Goal: Transaction & Acquisition: Purchase product/service

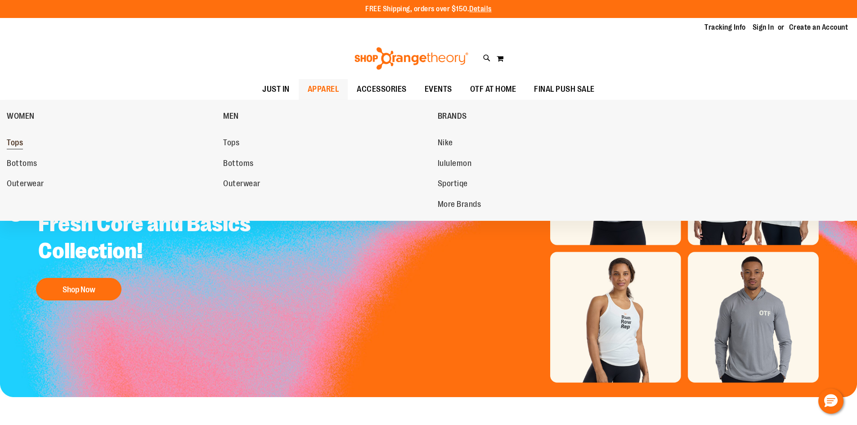
type input "**********"
click at [21, 140] on span "Tops" at bounding box center [15, 143] width 16 height 11
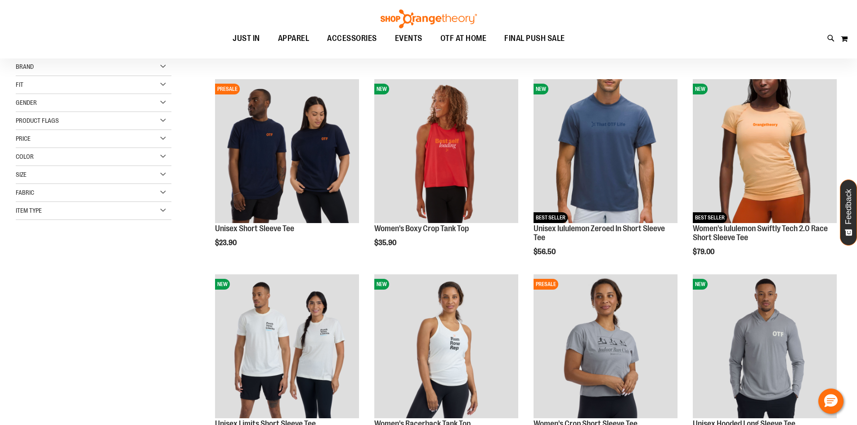
scroll to position [90, 0]
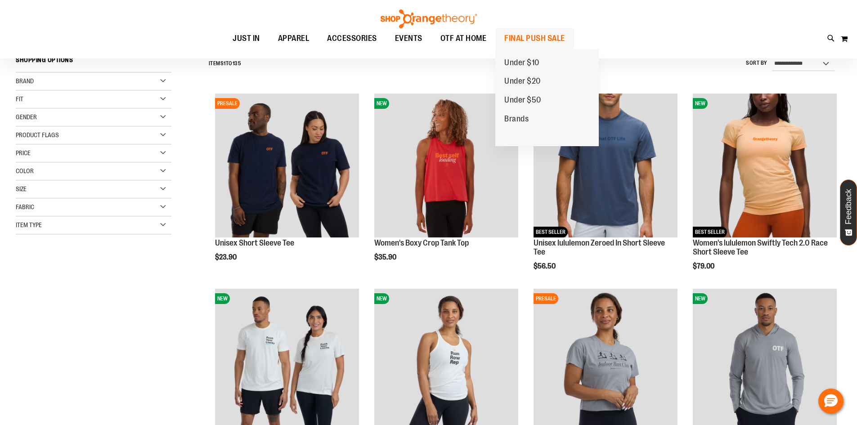
type input "**********"
click at [565, 40] on span "FINAL PUSH SALE" at bounding box center [534, 38] width 61 height 20
click at [565, 39] on span "FINAL PUSH SALE" at bounding box center [534, 38] width 61 height 20
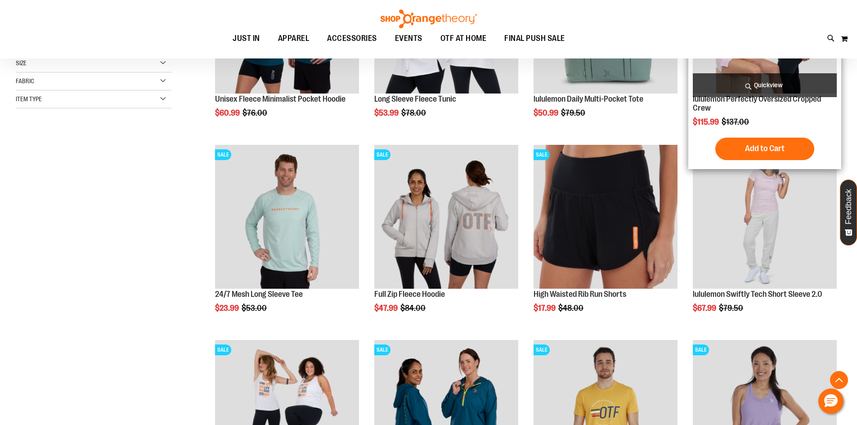
scroll to position [278, 0]
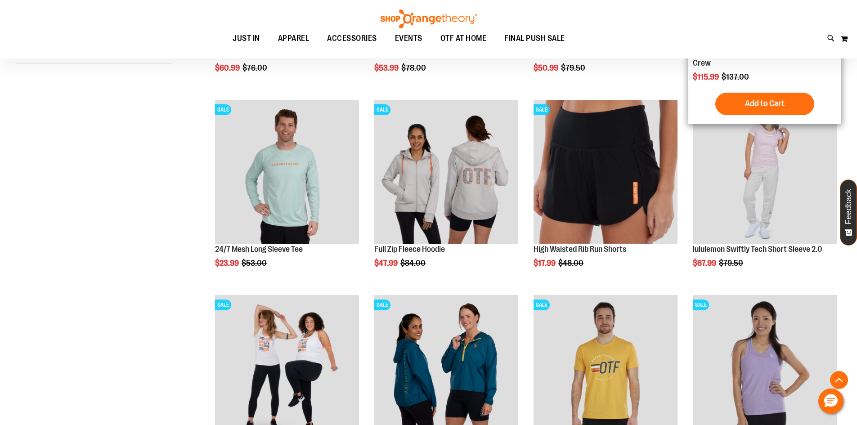
type input "**********"
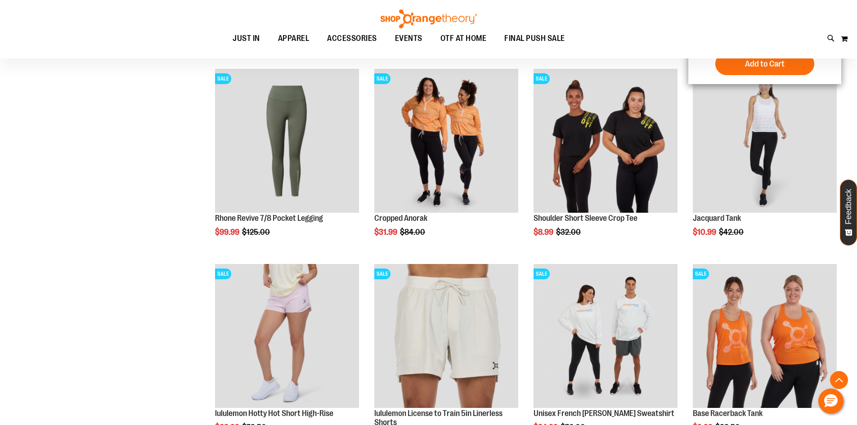
scroll to position [698, 0]
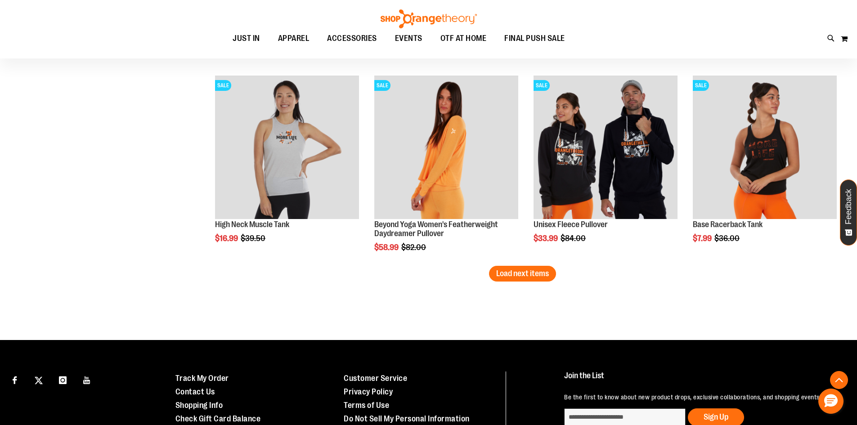
scroll to position [1669, 0]
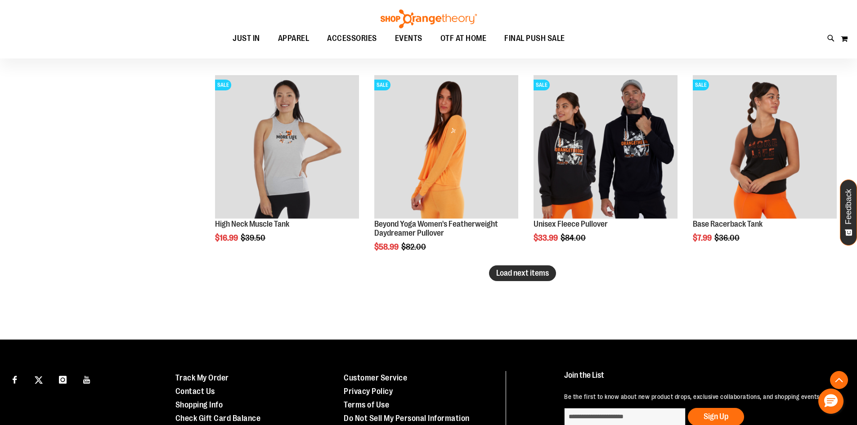
click at [497, 273] on span "Load next items" at bounding box center [522, 273] width 53 height 9
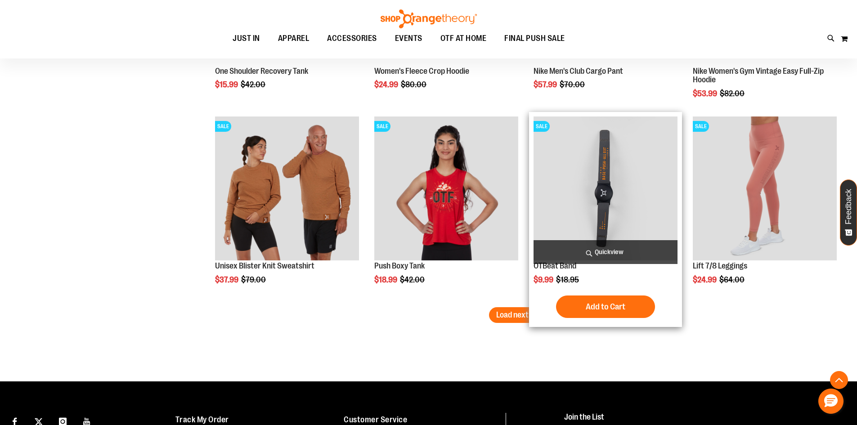
scroll to position [2239, 0]
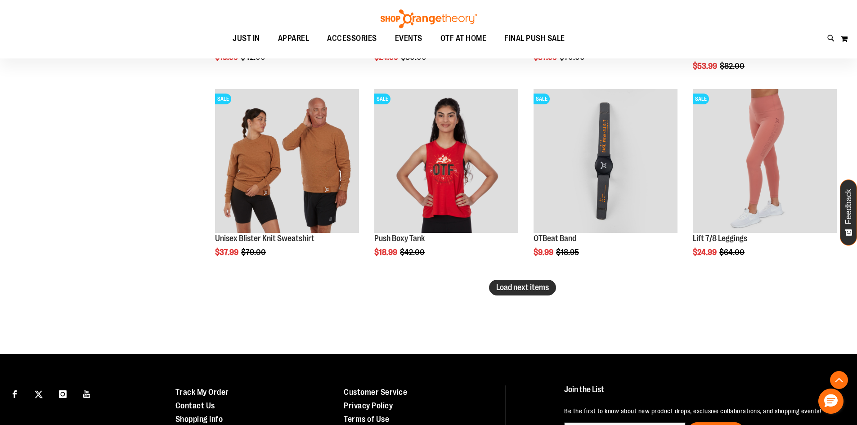
click at [503, 291] on span "Load next items" at bounding box center [522, 287] width 53 height 9
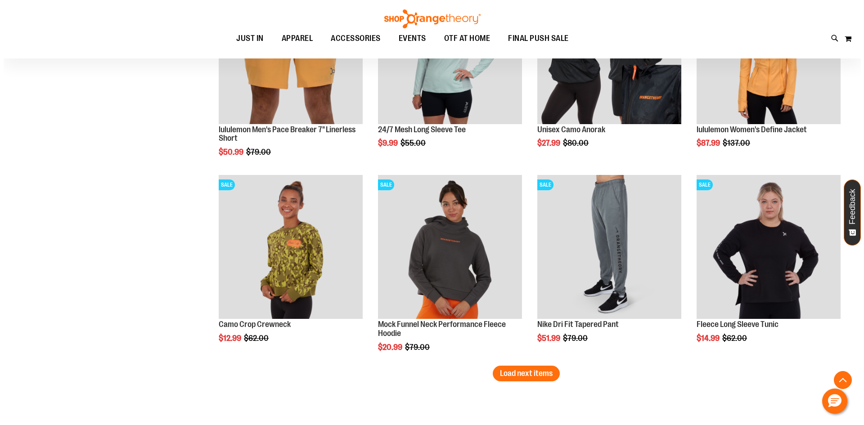
scroll to position [2740, 0]
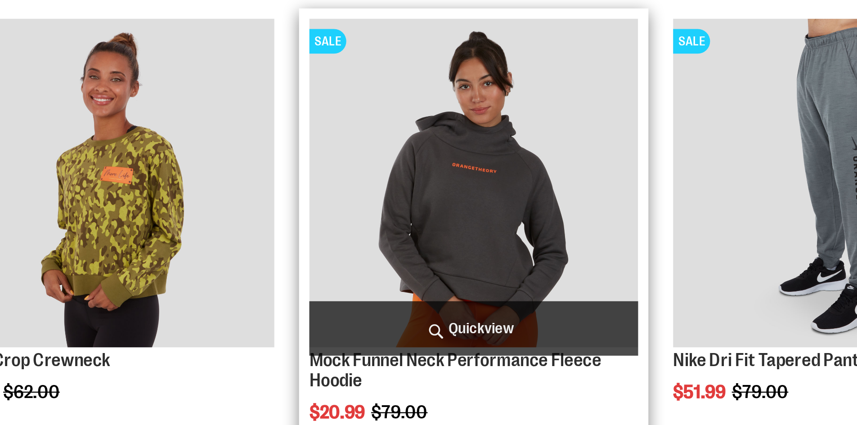
click at [464, 309] on span "Quickview" at bounding box center [446, 309] width 144 height 24
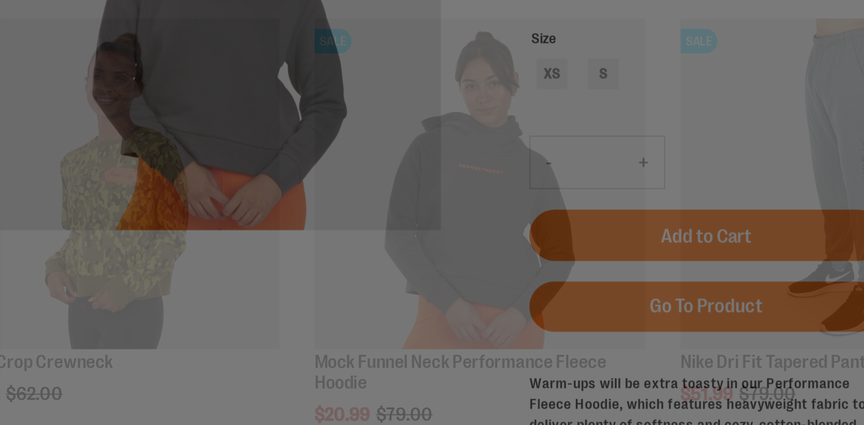
scroll to position [0, 0]
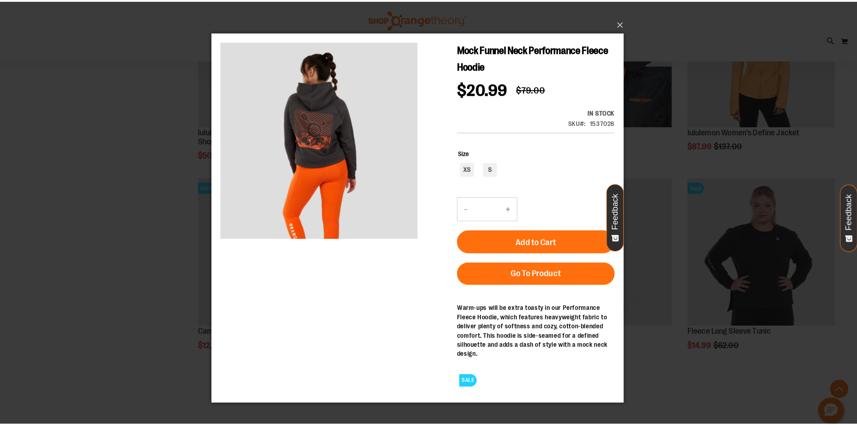
scroll to position [2740, 0]
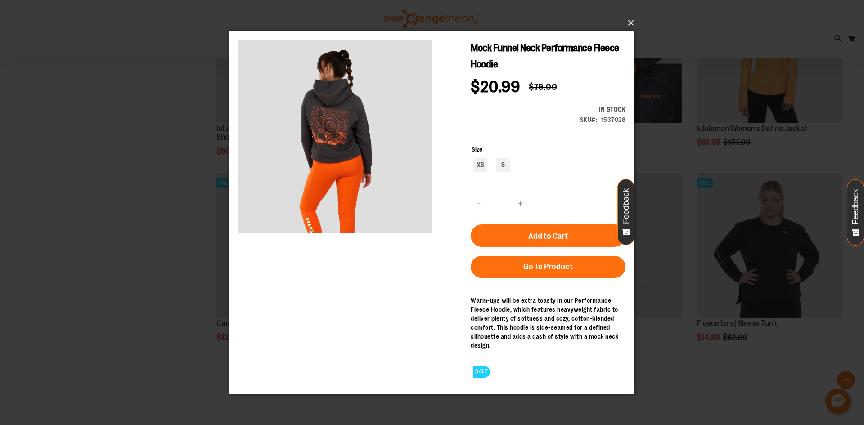
click at [623, 18] on button "×" at bounding box center [434, 23] width 405 height 20
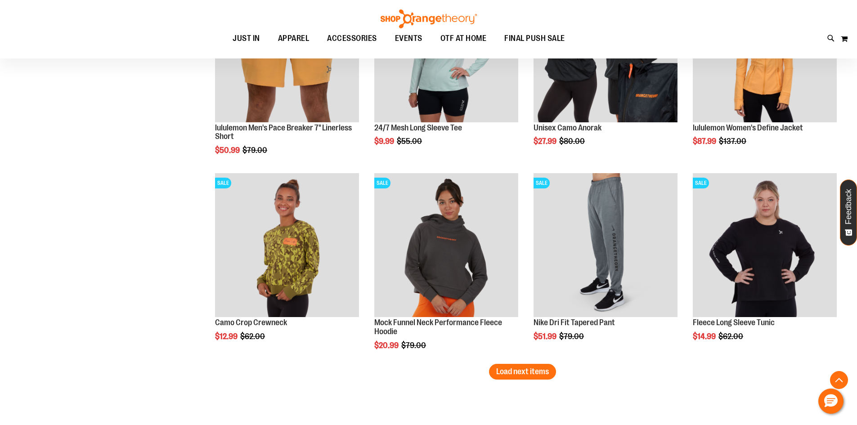
click at [457, 14] on img at bounding box center [428, 18] width 99 height 19
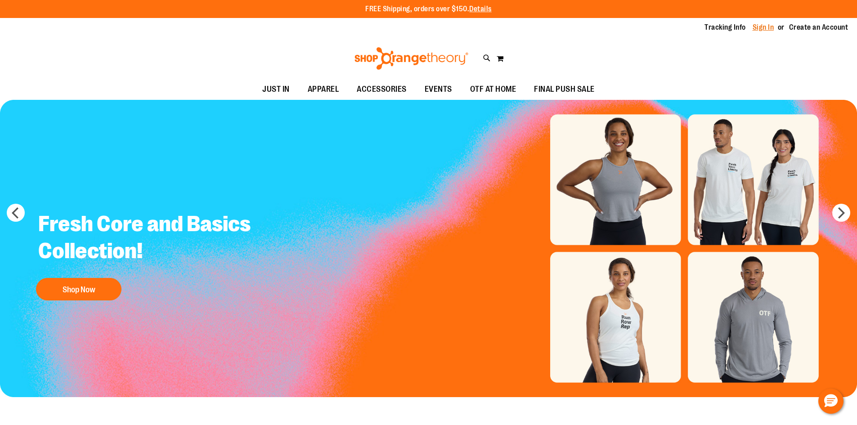
type input "**********"
click at [762, 26] on link "Sign In" at bounding box center [763, 27] width 22 height 10
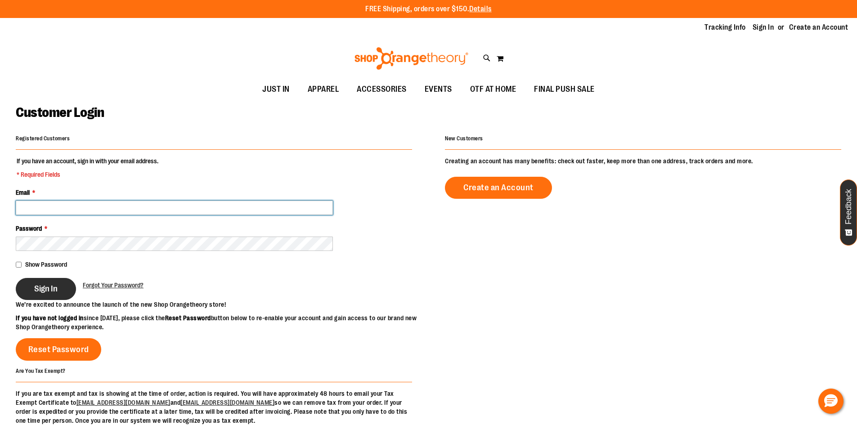
type input "**********"
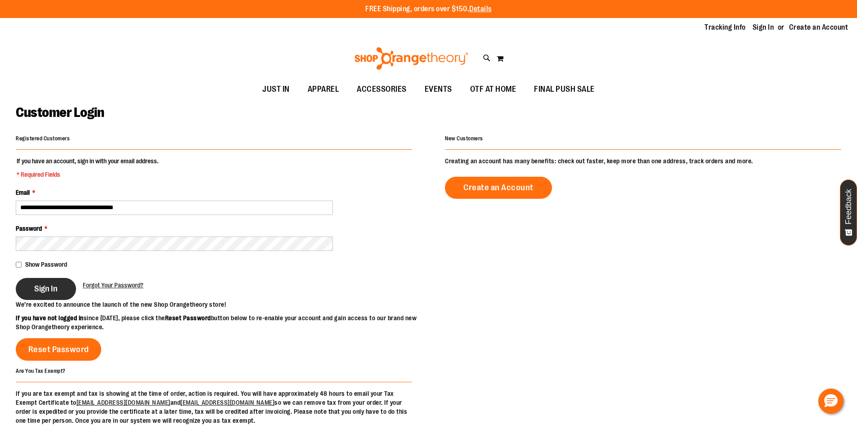
type input "**********"
click at [65, 295] on button "Sign In" at bounding box center [46, 289] width 60 height 22
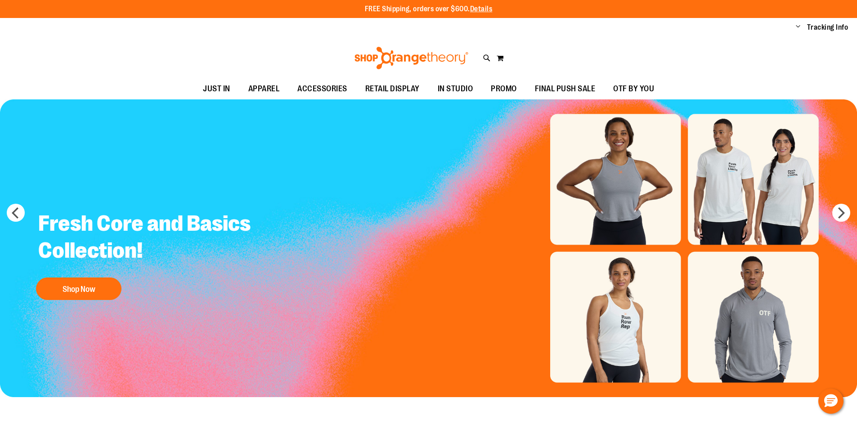
click at [554, 94] on span "FINAL PUSH SALE" at bounding box center [565, 89] width 61 height 20
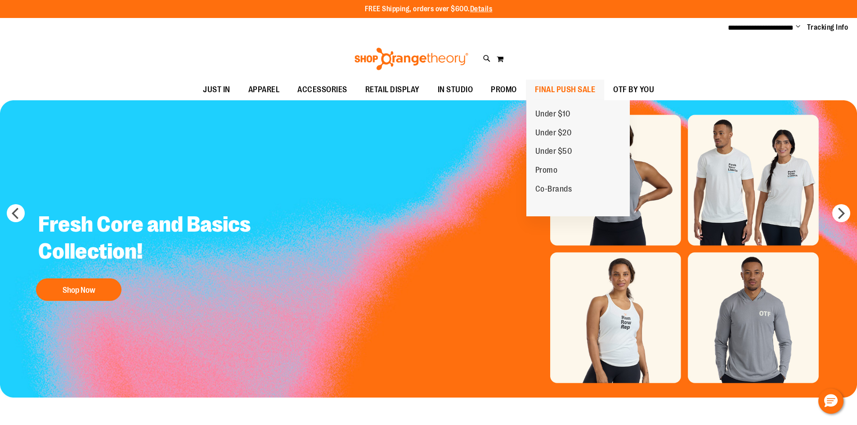
click at [573, 94] on span "FINAL PUSH SALE" at bounding box center [565, 90] width 61 height 20
click at [562, 90] on span "FINAL PUSH SALE" at bounding box center [565, 90] width 61 height 20
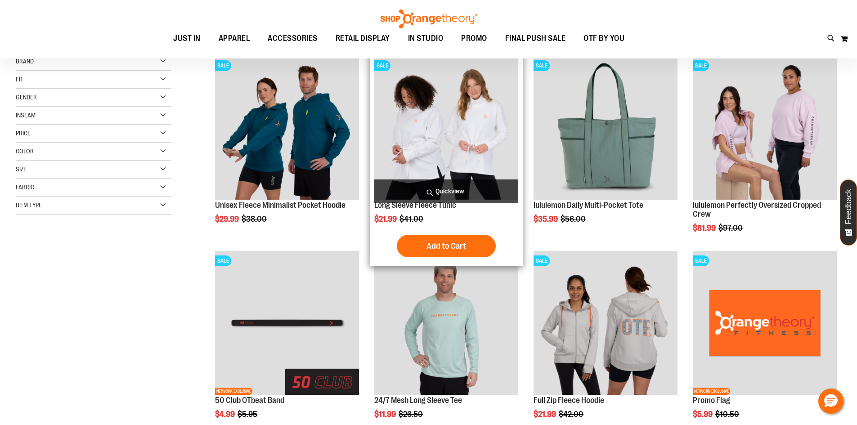
scroll to position [134, 0]
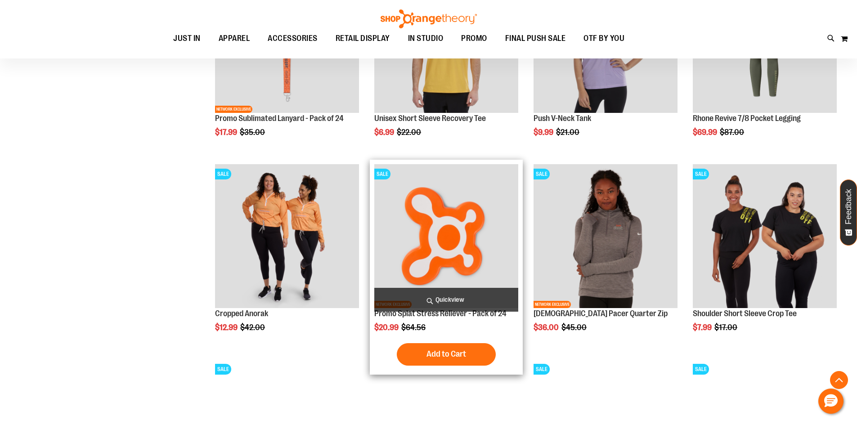
scroll to position [844, 0]
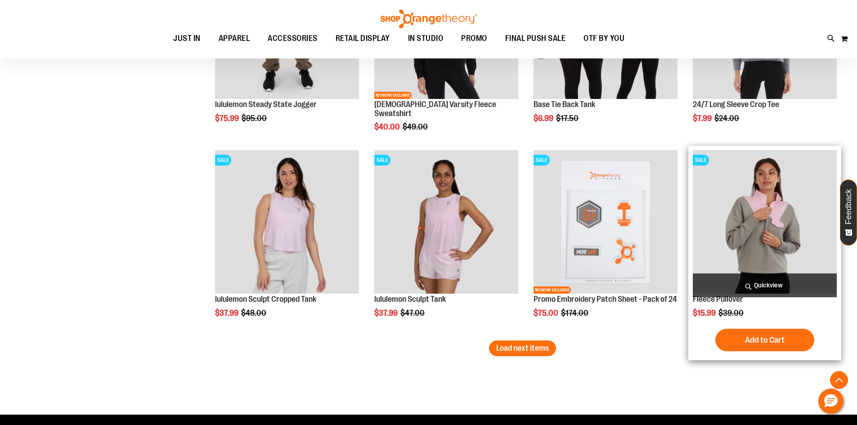
scroll to position [1609, 0]
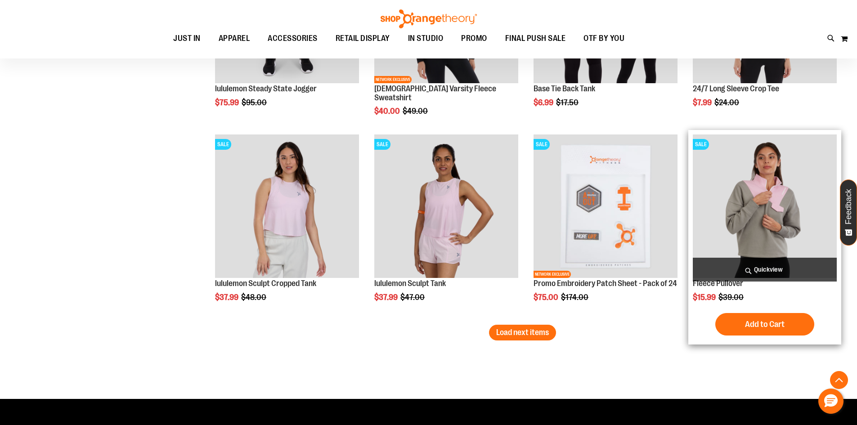
type input "**********"
click at [761, 211] on img "product" at bounding box center [765, 206] width 144 height 144
click at [753, 195] on img "product" at bounding box center [765, 206] width 144 height 144
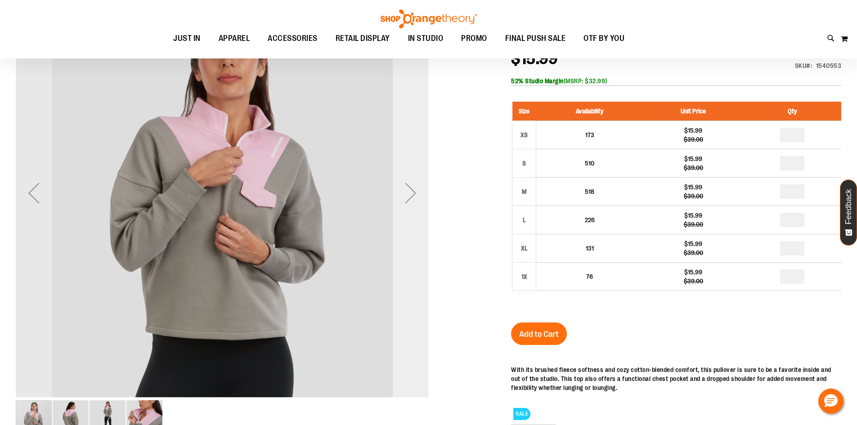
scroll to position [44, 0]
type input "**********"
click at [419, 202] on div "Next" at bounding box center [411, 193] width 36 height 36
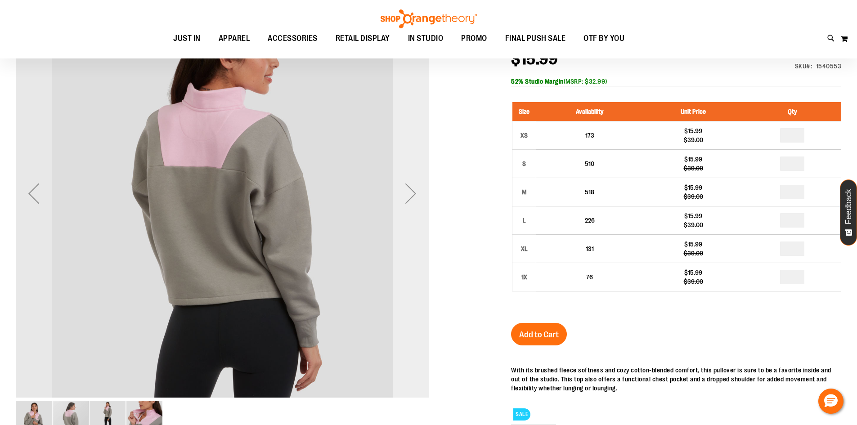
click at [425, 204] on div "Next" at bounding box center [411, 193] width 36 height 36
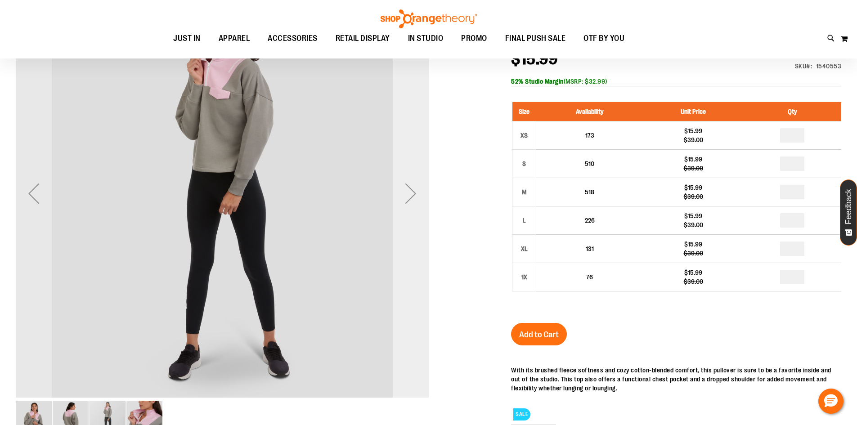
click at [425, 204] on div "Next" at bounding box center [411, 193] width 36 height 36
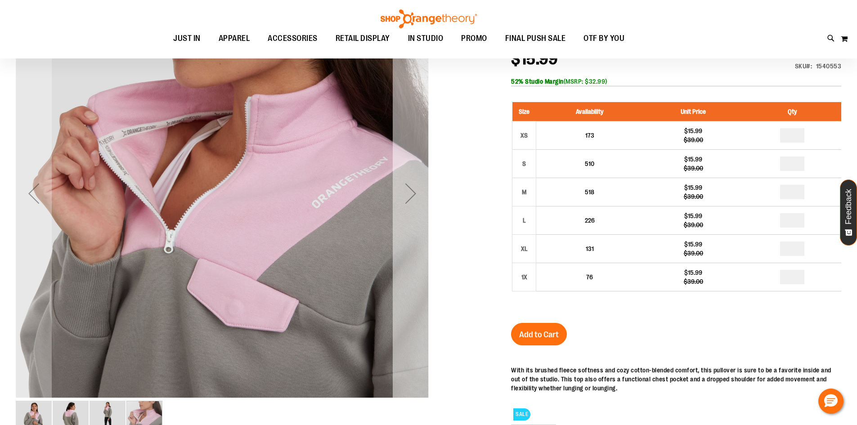
click at [425, 204] on div "Next" at bounding box center [411, 193] width 36 height 36
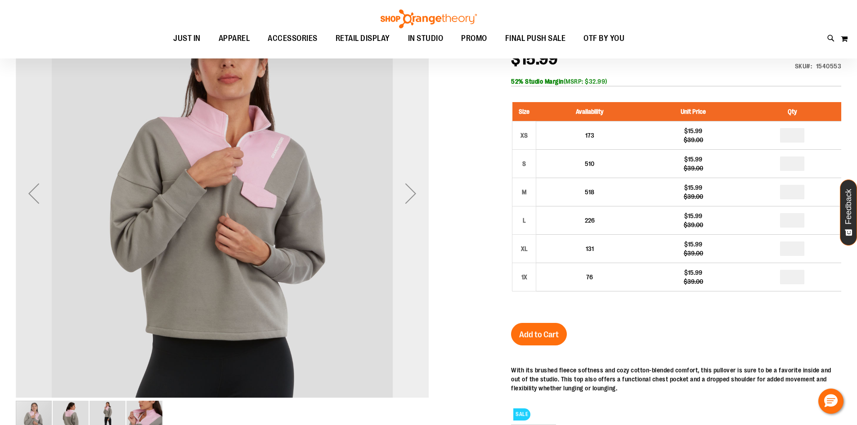
click at [425, 206] on div "Next" at bounding box center [411, 193] width 36 height 36
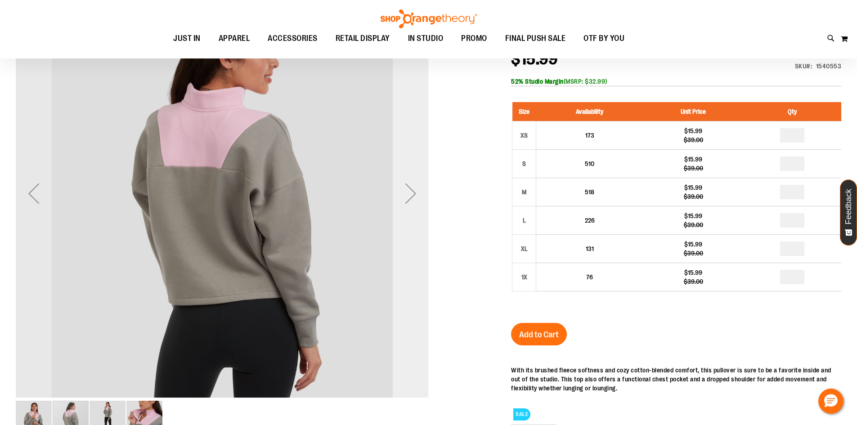
click at [421, 182] on div "Next" at bounding box center [411, 193] width 36 height 36
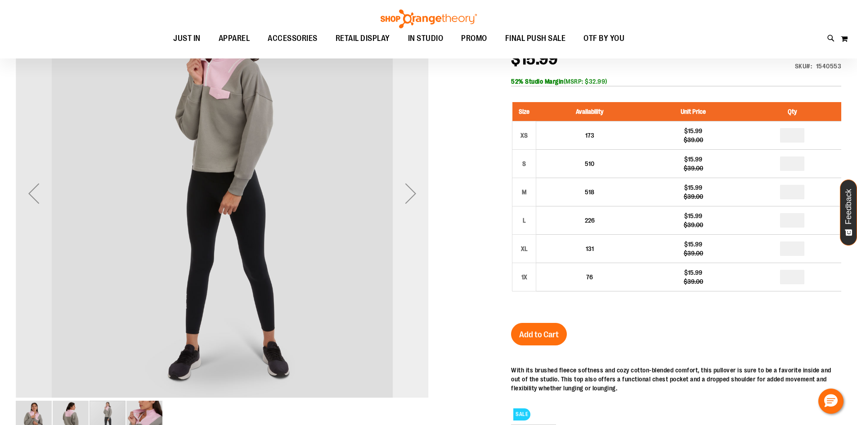
click at [400, 173] on div "Next" at bounding box center [411, 193] width 36 height 413
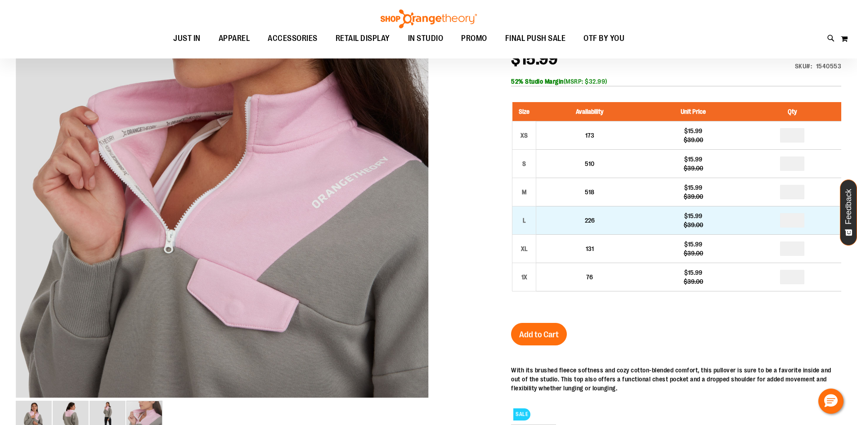
click at [649, 216] on div "$15.99" at bounding box center [692, 215] width 91 height 9
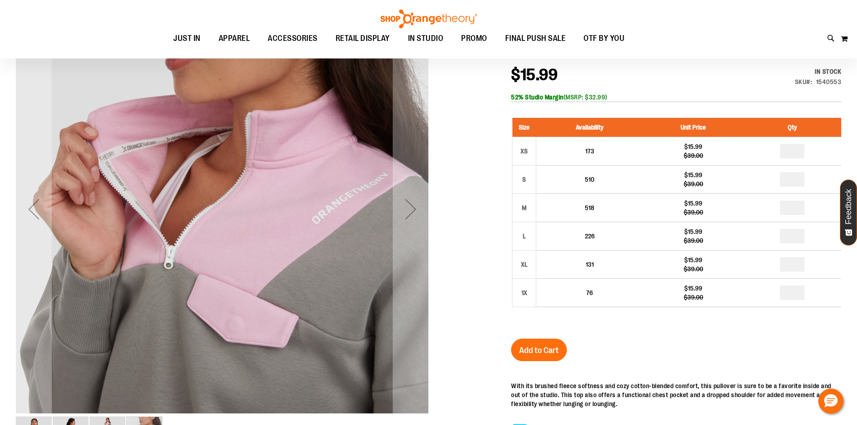
scroll to position [0, 0]
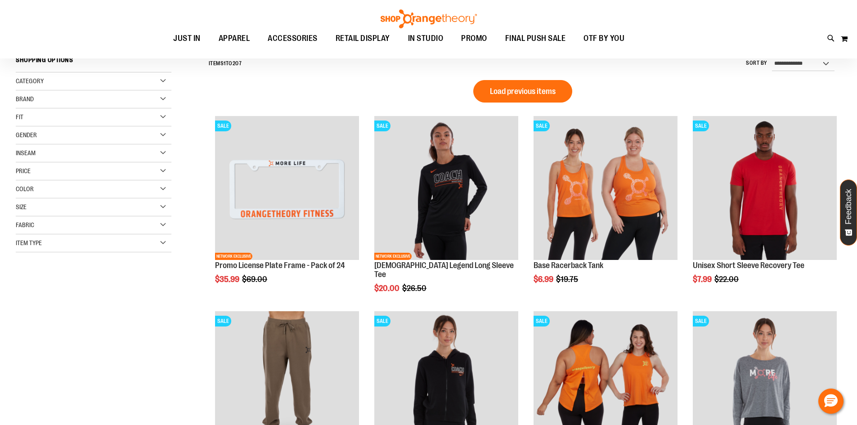
type input "**********"
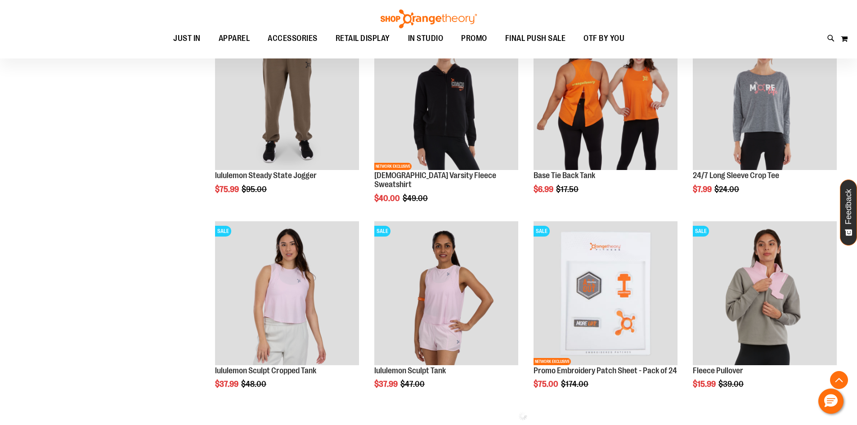
scroll to position [597, 0]
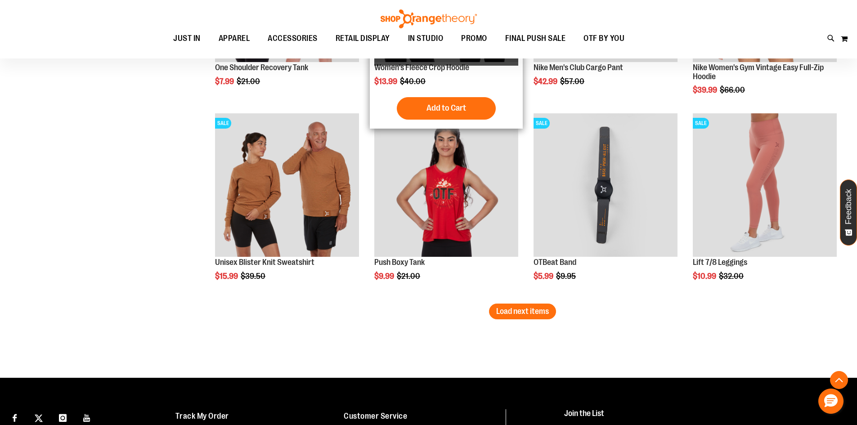
scroll to position [1656, 0]
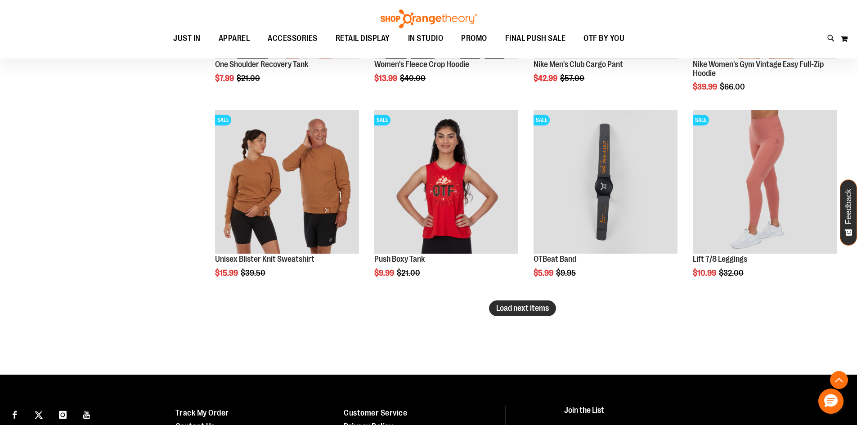
click at [524, 311] on span "Load next items" at bounding box center [522, 308] width 53 height 9
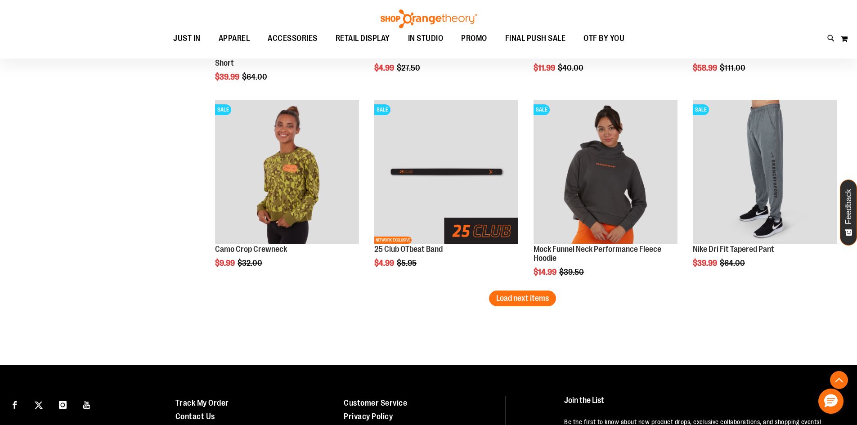
scroll to position [2247, 0]
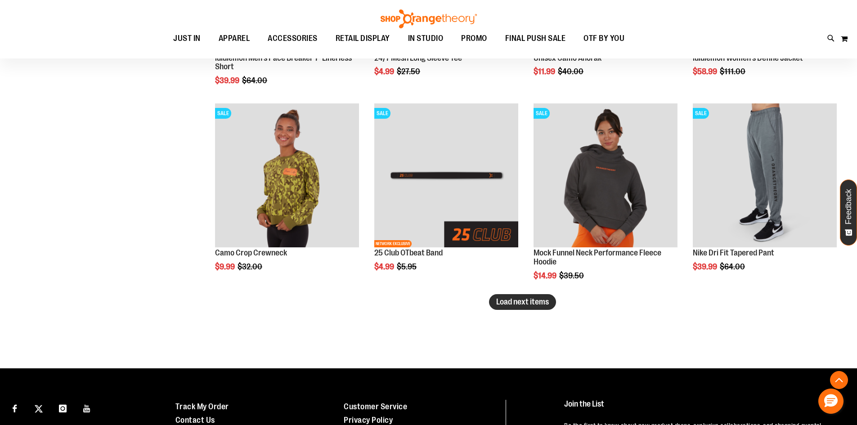
click at [517, 304] on span "Load next items" at bounding box center [522, 301] width 53 height 9
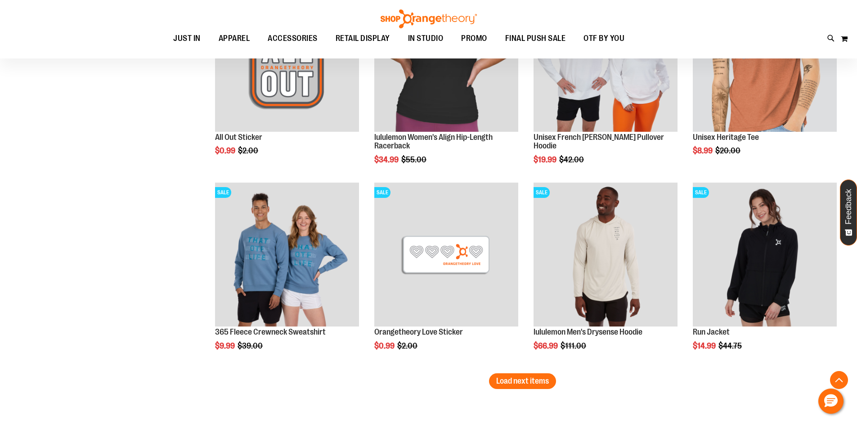
scroll to position [2757, 0]
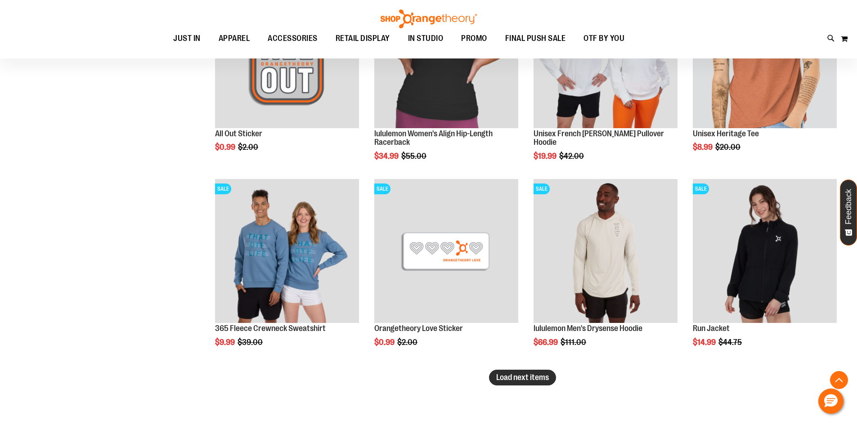
click at [528, 381] on span "Load next items" at bounding box center [522, 377] width 53 height 9
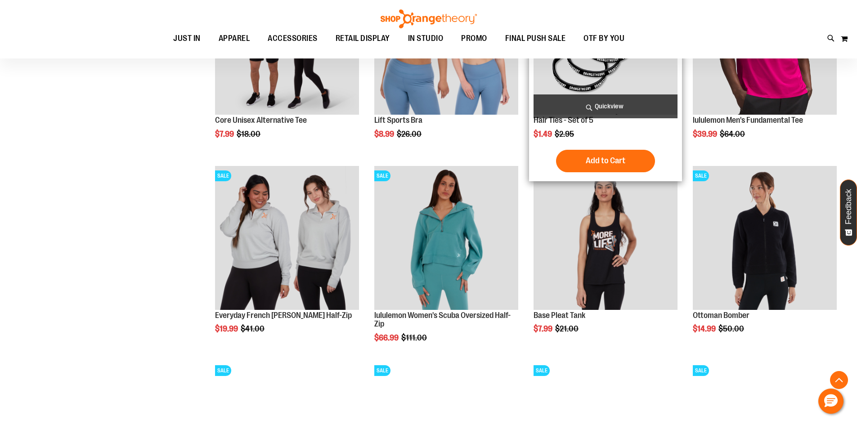
scroll to position [3207, 0]
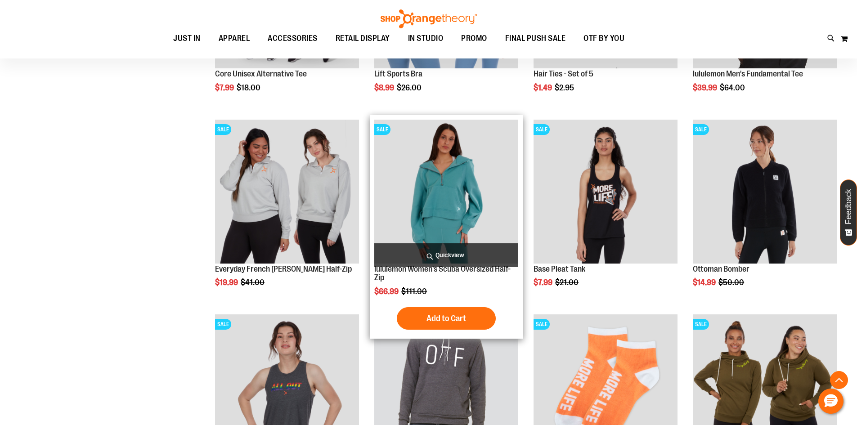
click at [422, 231] on img "product" at bounding box center [446, 192] width 144 height 144
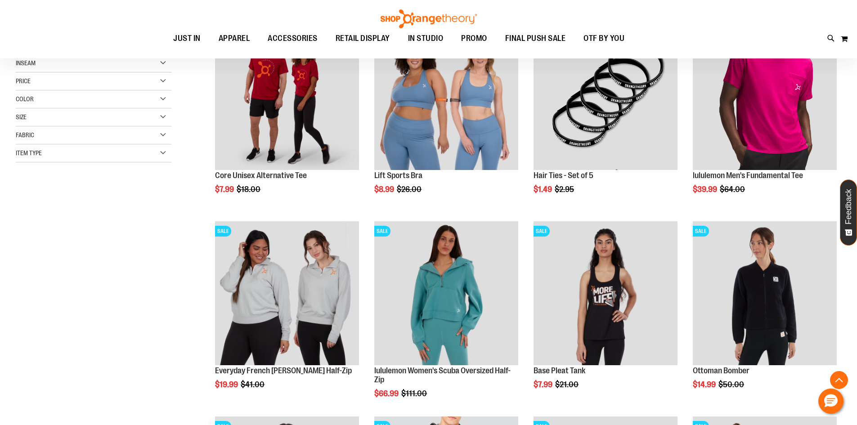
type input "**********"
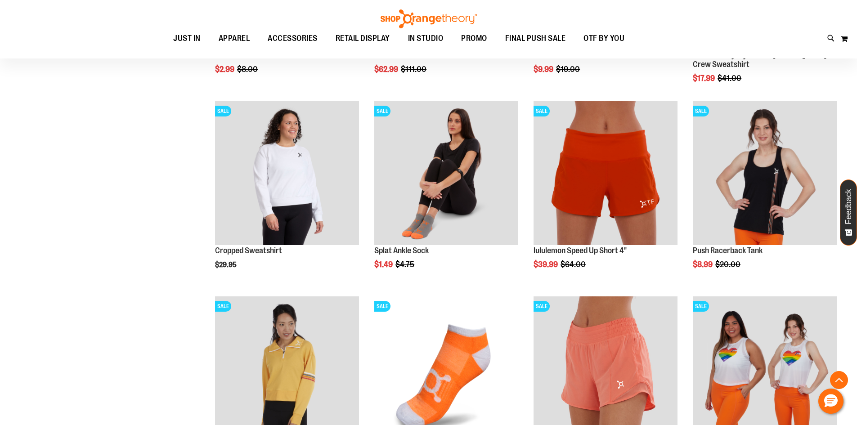
scroll to position [890, 0]
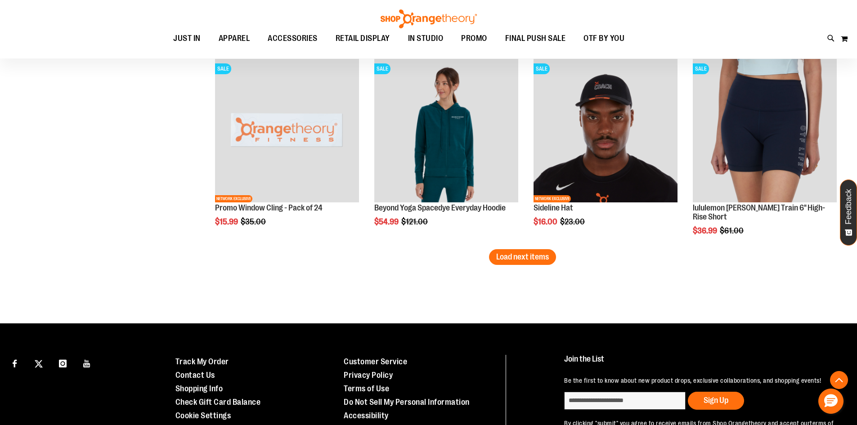
scroll to position [1729, 0]
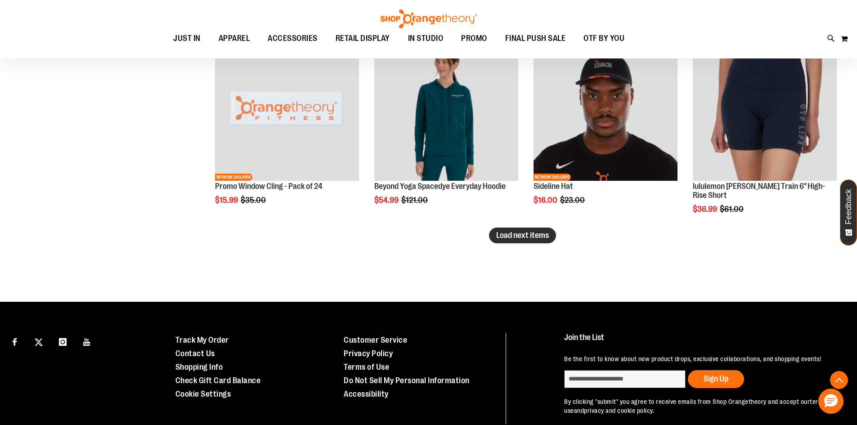
click at [507, 242] on button "Load next items" at bounding box center [522, 236] width 67 height 16
